Goal: Transaction & Acquisition: Subscribe to service/newsletter

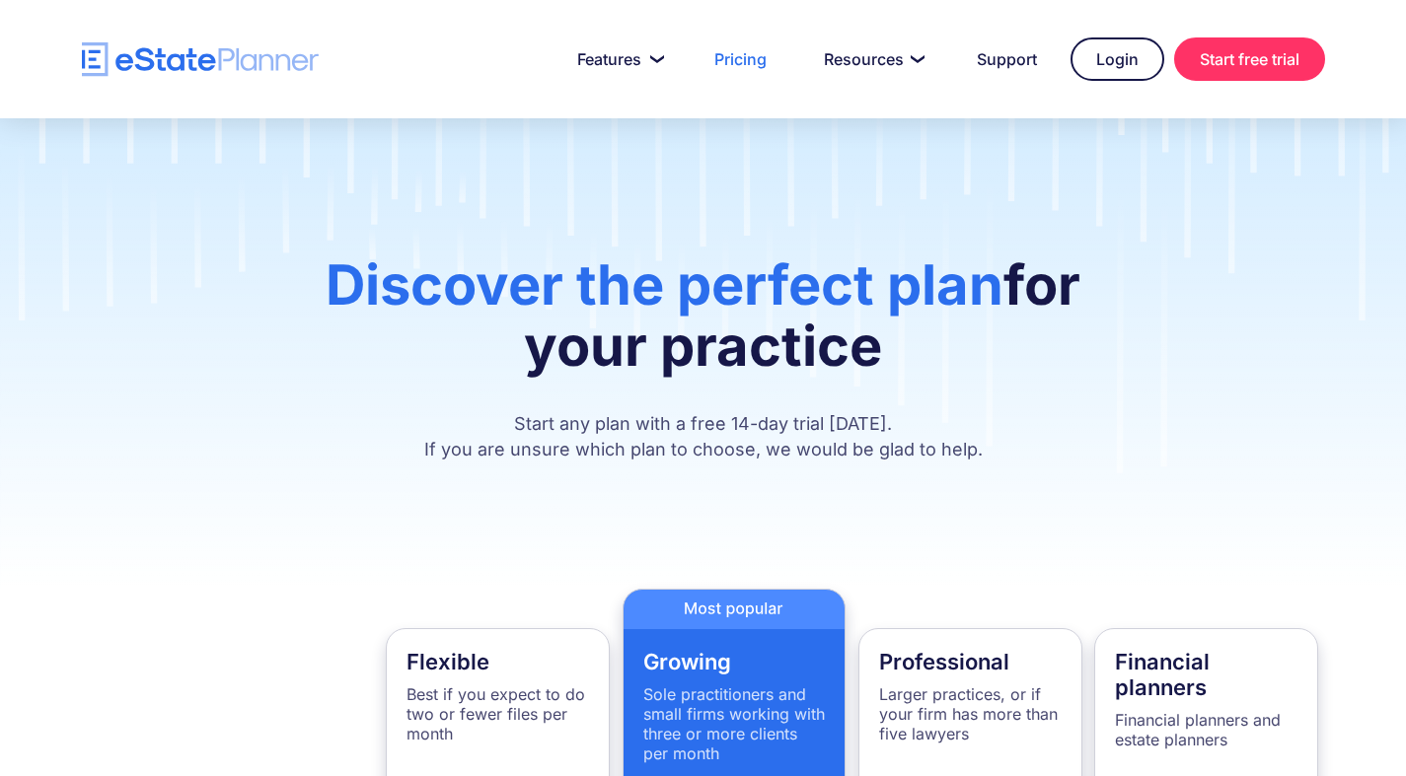
click at [952, 190] on div "Discover the perfect plan for your practice Start any plan with a free 14-day t…" at bounding box center [703, 353] width 1406 height 471
click at [777, 348] on h1 "Discover the perfect plan for your practice" at bounding box center [703, 326] width 784 height 142
click at [393, 377] on h1 "Discover the perfect plan for your practice" at bounding box center [703, 326] width 784 height 142
click at [625, 489] on div "Discover the perfect plan for your practice Start any plan with a free 14-day t…" at bounding box center [703, 353] width 1406 height 471
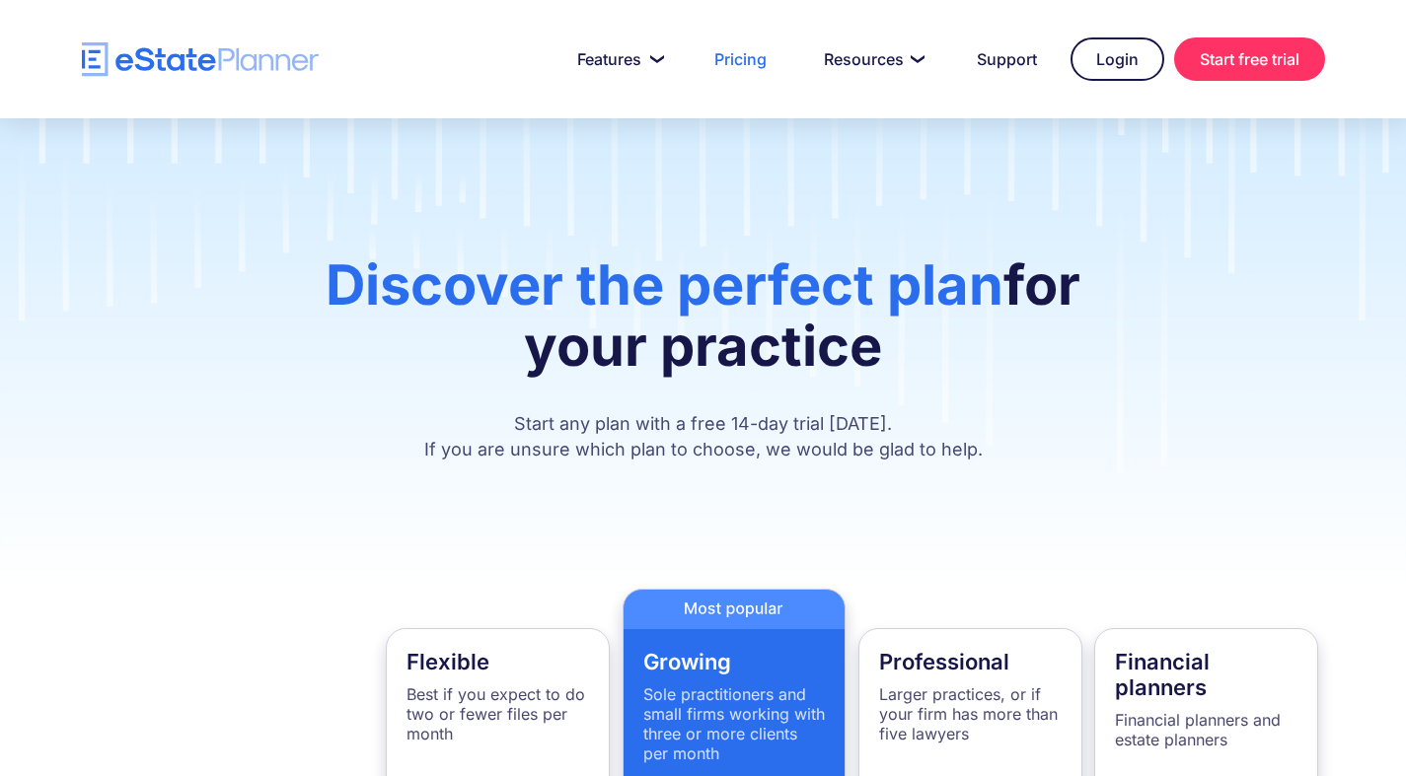
click at [671, 433] on p "Start any plan with a free 14-day trial [DATE]. If you are unsure which plan to…" at bounding box center [703, 436] width 784 height 51
click at [704, 460] on p "Start any plan with a free 14-day trial [DATE]. If you are unsure which plan to…" at bounding box center [703, 436] width 784 height 51
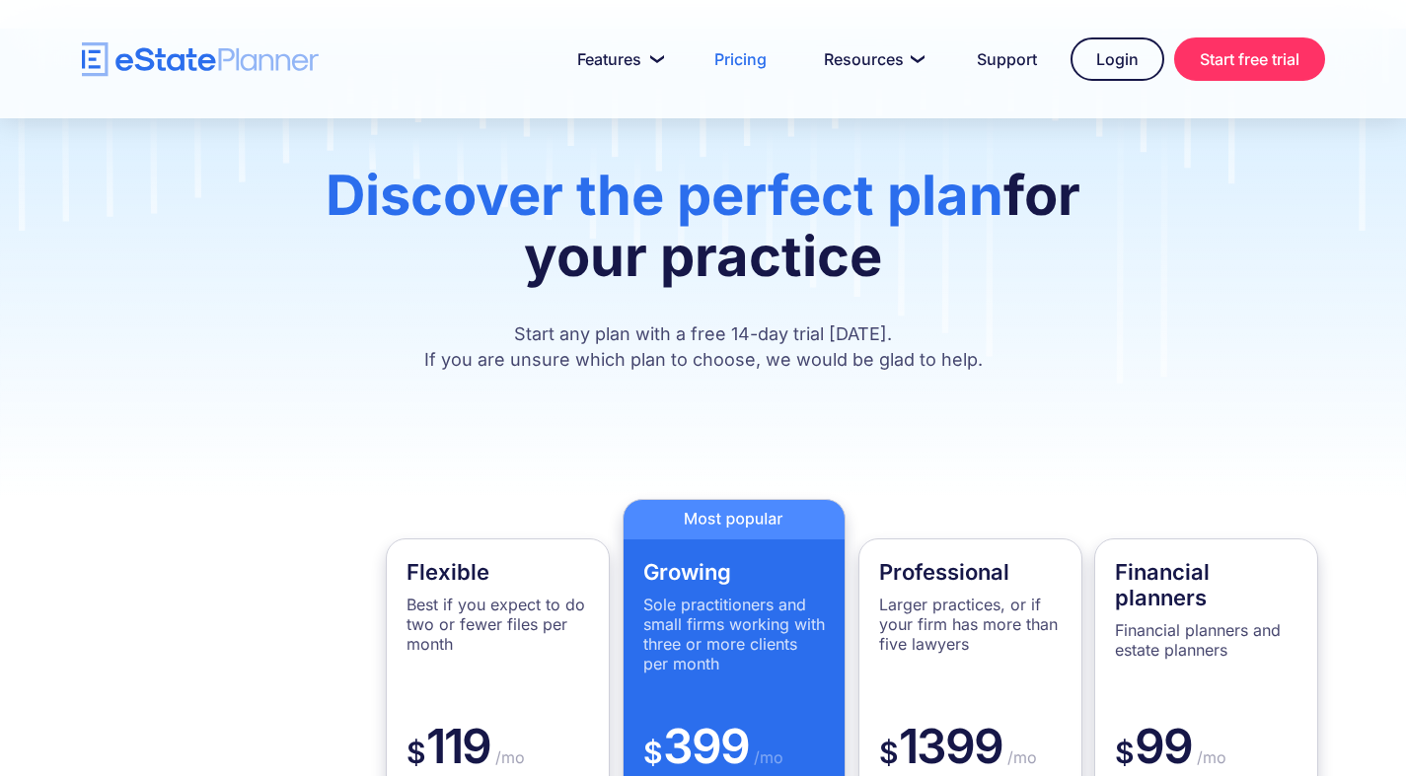
scroll to position [680, 0]
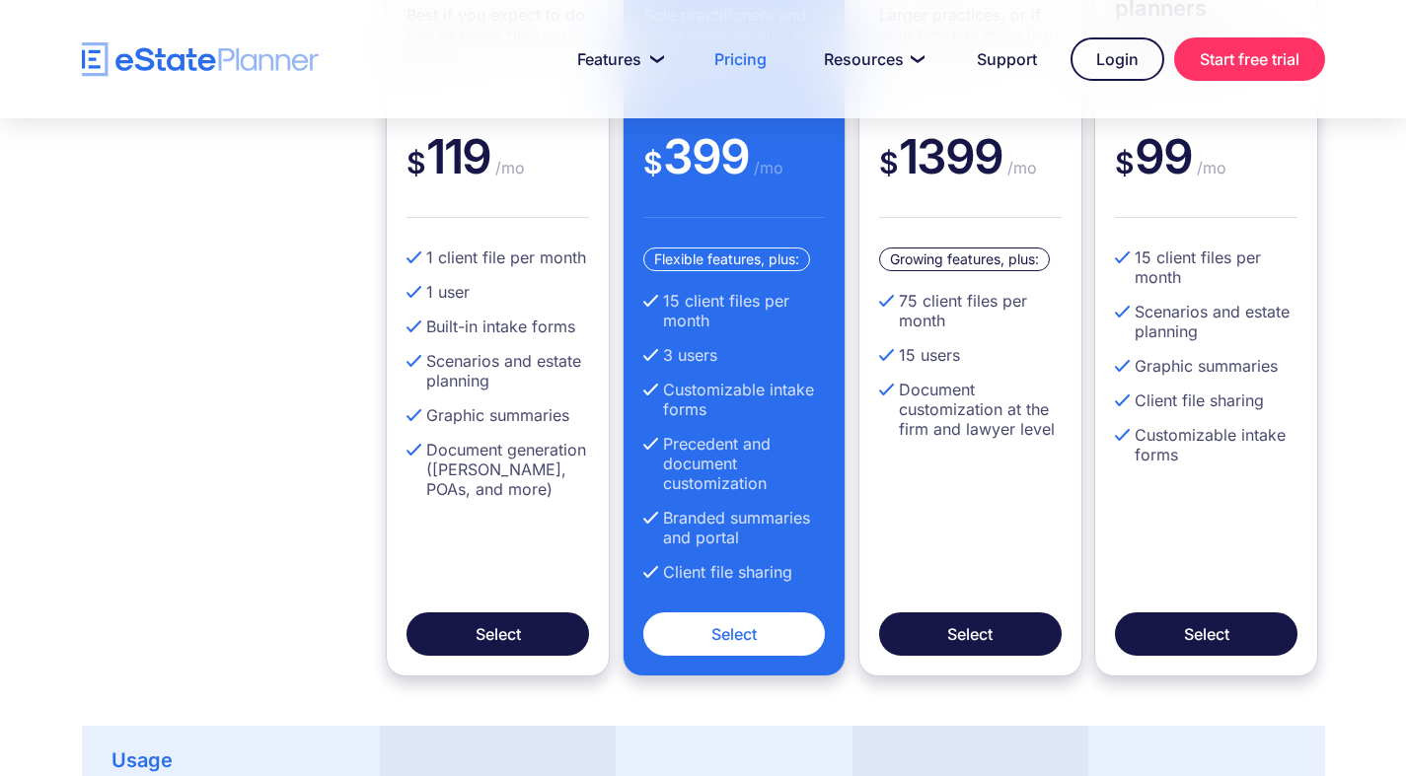
click at [988, 346] on li "15 users" at bounding box center [970, 355] width 182 height 20
click at [570, 730] on div at bounding box center [498, 760] width 236 height 69
